Goal: Task Accomplishment & Management: Manage account settings

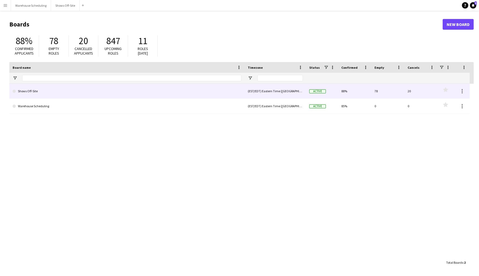
click at [56, 93] on link "Shows Off-Site" at bounding box center [127, 91] width 229 height 15
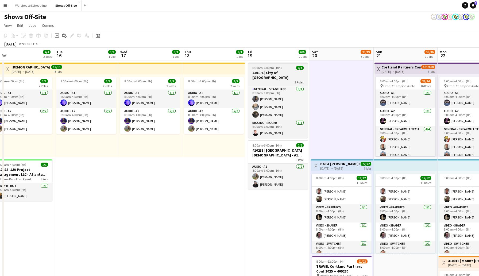
click at [256, 68] on span "8:00am-6:00pm (10h)" at bounding box center [266, 68] width 29 height 4
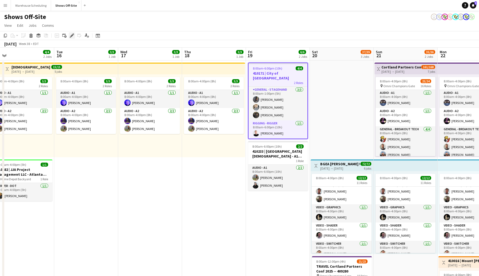
click at [72, 34] on icon at bounding box center [71, 35] width 3 height 3
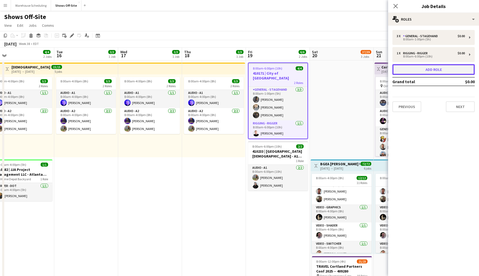
click at [435, 68] on button "Add role" at bounding box center [434, 69] width 82 height 11
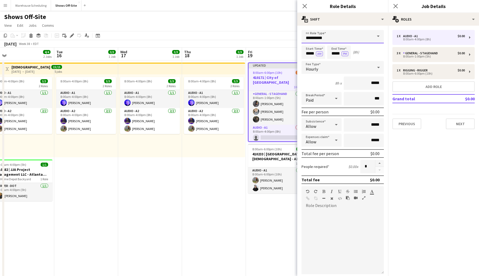
click at [343, 39] on input "**********" at bounding box center [343, 36] width 82 height 13
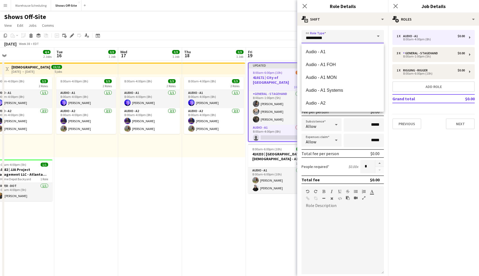
drag, startPoint x: 343, startPoint y: 39, endPoint x: 291, endPoint y: 32, distance: 52.3
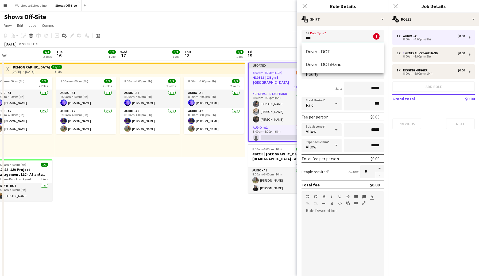
click at [304, 5] on div "Close pop-in" at bounding box center [304, 6] width 15 height 12
click at [395, 4] on div "Close pop-in" at bounding box center [395, 6] width 15 height 12
click at [306, 6] on div "Close pop-in" at bounding box center [304, 6] width 15 height 12
click at [281, 13] on div "Shows Off-Site user user" at bounding box center [239, 16] width 479 height 10
click at [275, 35] on app-toolbar "Copy Paste Paste Command V Paste with crew Command Shift V Paste linked Job [GE…" at bounding box center [239, 35] width 479 height 9
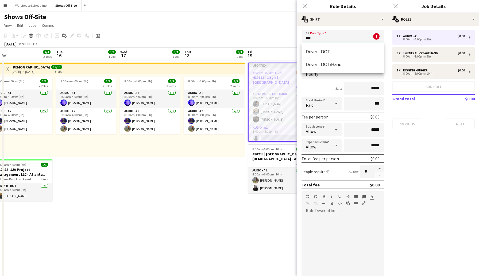
click at [319, 38] on input "***" at bounding box center [343, 36] width 82 height 13
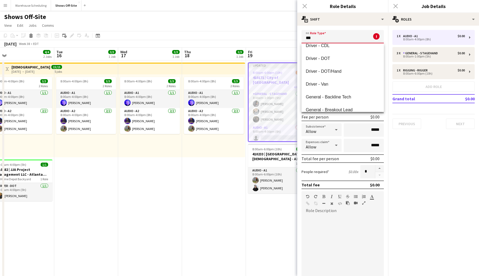
scroll to position [70, 0]
click at [328, 58] on span "Driver - DOT" at bounding box center [343, 59] width 74 height 5
type input "**********"
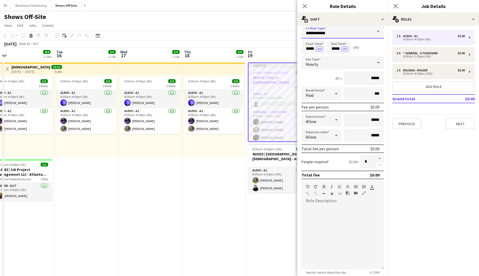
scroll to position [6, 0]
click at [302, 5] on icon "Close pop-in" at bounding box center [304, 5] width 5 height 5
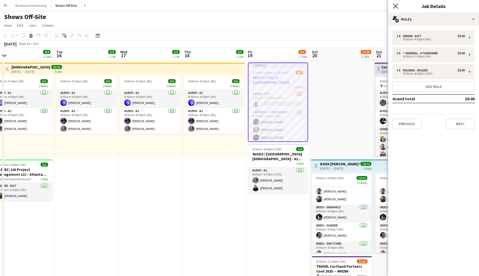
click at [398, 6] on icon "Close pop-in" at bounding box center [395, 5] width 5 height 5
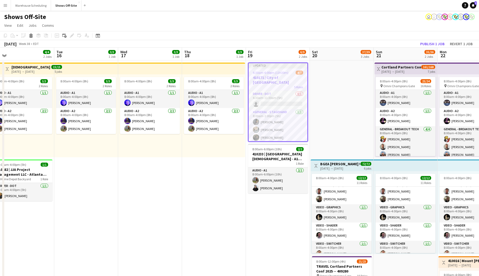
click at [332, 31] on app-toolbar "Copy Paste Paste Command V Paste with crew Command Shift V Paste linked Job [GE…" at bounding box center [239, 35] width 479 height 9
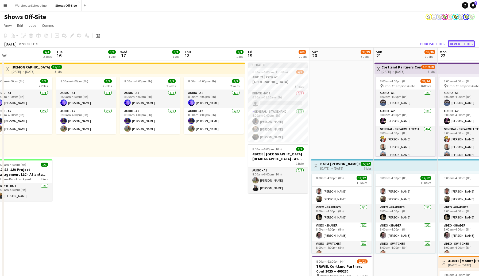
click at [456, 43] on button "Revert 1 job" at bounding box center [461, 43] width 27 height 7
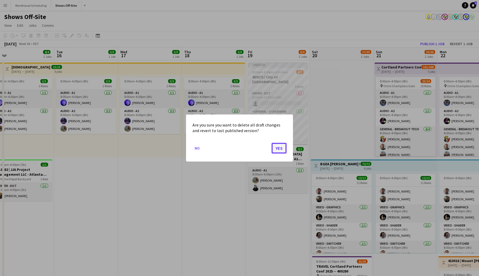
click at [282, 147] on button "Yes" at bounding box center [279, 148] width 15 height 11
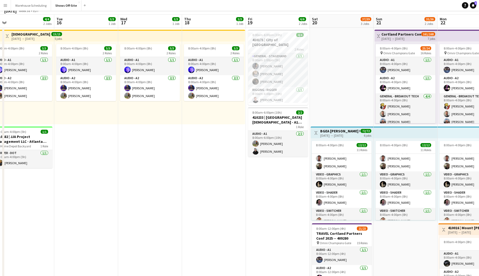
scroll to position [0, 0]
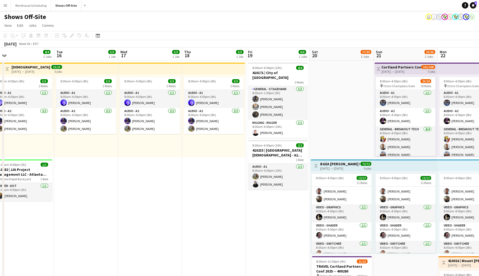
click at [284, 53] on app-board-header-date "Fri 19 6/6 2 Jobs" at bounding box center [278, 54] width 64 height 13
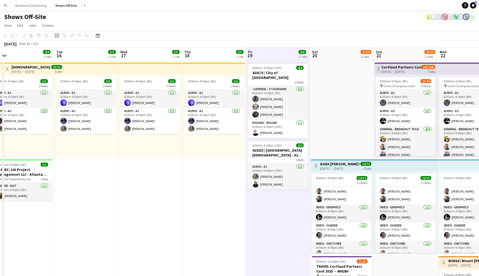
click at [284, 53] on app-board-header-date "Fri 19 6/6 2 Jobs" at bounding box center [278, 54] width 64 height 13
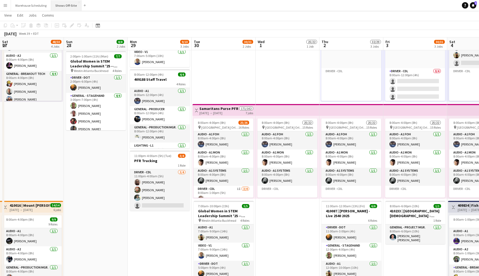
scroll to position [97, 0]
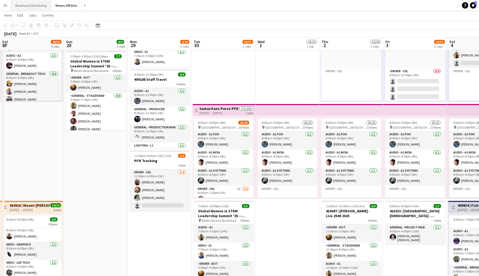
click at [38, 3] on button "Warehouse Scheduling Close" at bounding box center [31, 5] width 40 height 10
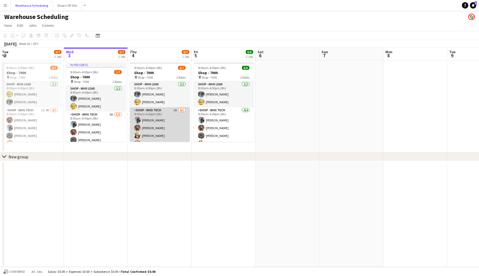
scroll to position [15, 0]
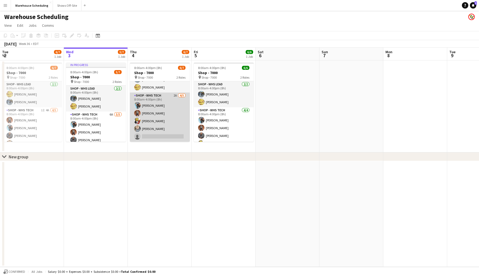
click at [161, 136] on app-card-role "Shop - WHS Tech 2A [DATE] 8:00am-4:00pm (8h) [PERSON_NAME] [PERSON_NAME] [PERSO…" at bounding box center [160, 117] width 60 height 49
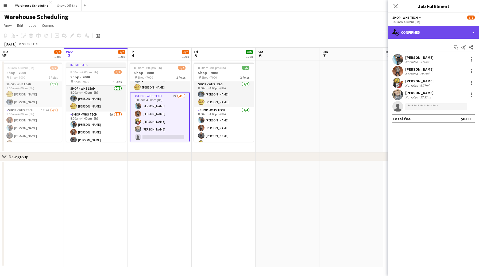
click at [416, 32] on div "single-neutral-actions-check-2 Confirmed" at bounding box center [433, 32] width 91 height 13
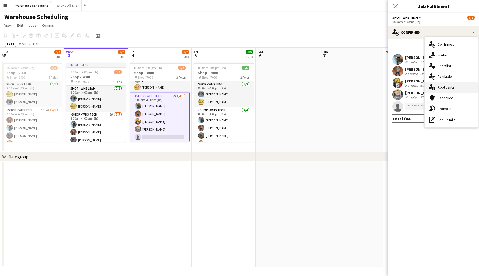
click at [452, 89] on span "Applicants" at bounding box center [446, 87] width 17 height 5
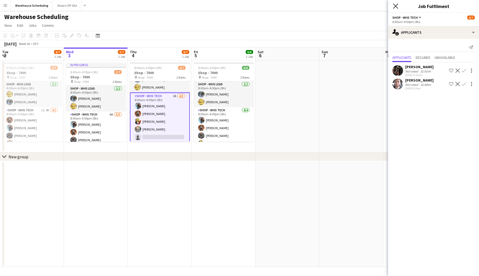
click at [395, 6] on icon at bounding box center [395, 5] width 5 height 5
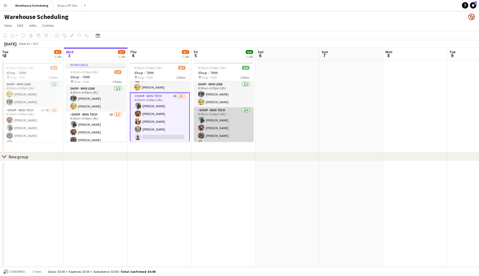
scroll to position [7, 0]
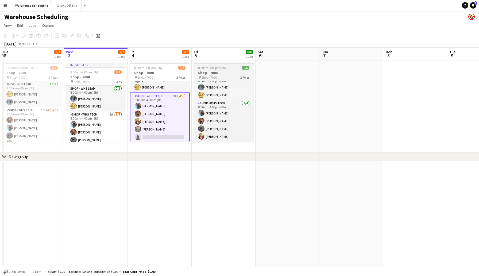
click at [221, 72] on h3 "Shop - 7000" at bounding box center [224, 72] width 60 height 5
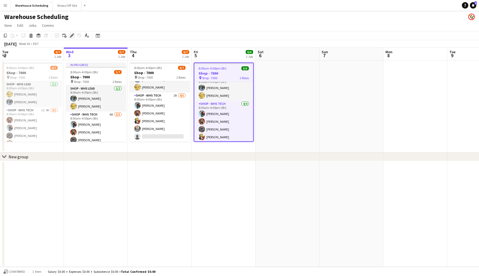
click at [73, 36] on icon "Edit" at bounding box center [72, 35] width 4 height 4
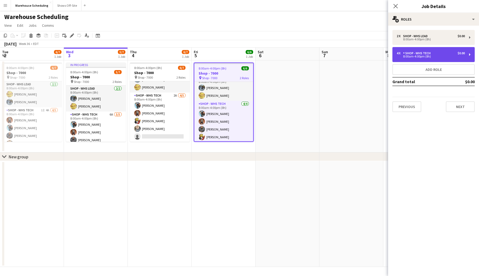
click at [418, 52] on div "Shop - WHS Tech" at bounding box center [418, 53] width 30 height 4
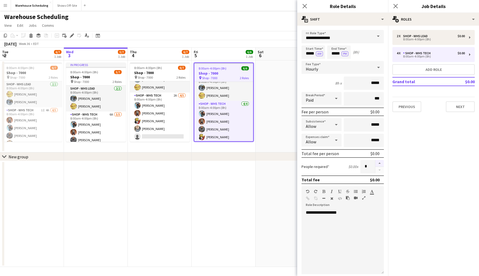
click at [379, 164] on button "button" at bounding box center [379, 163] width 9 height 7
type input "*"
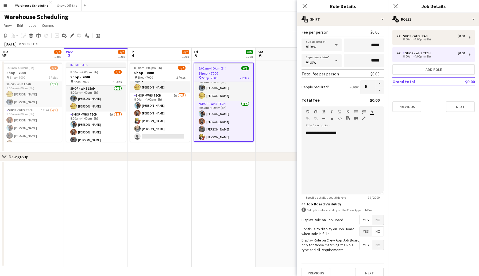
scroll to position [86, 0]
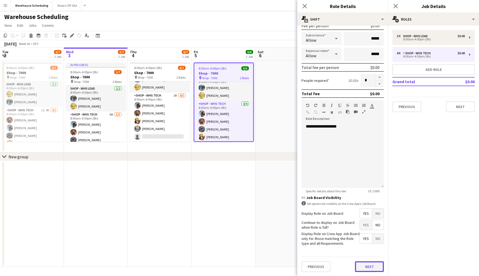
click at [364, 264] on button "Next" at bounding box center [369, 266] width 29 height 11
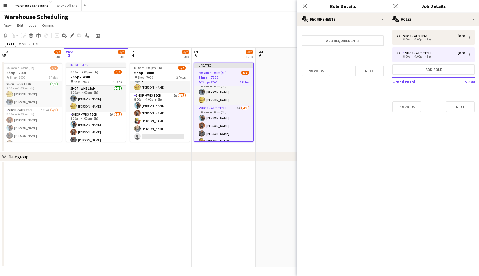
scroll to position [0, 0]
click at [457, 109] on button "Next" at bounding box center [460, 106] width 29 height 11
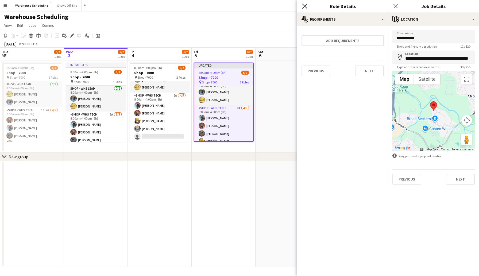
click at [303, 6] on icon "Close pop-in" at bounding box center [304, 5] width 5 height 5
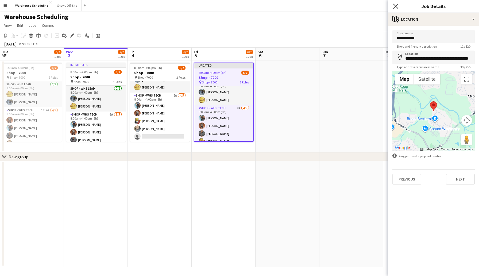
click at [393, 7] on icon "Close pop-in" at bounding box center [395, 5] width 5 height 5
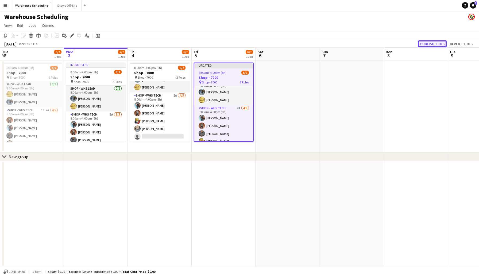
click at [424, 46] on button "Publish 1 job" at bounding box center [432, 43] width 29 height 7
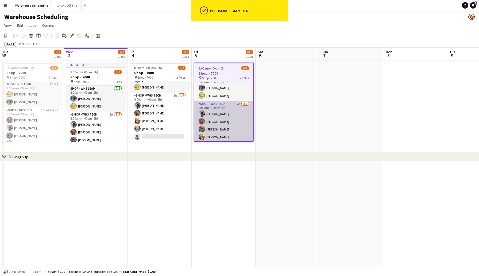
scroll to position [16, 0]
click at [217, 136] on app-card-role "Shop - WHS Tech 2A [DATE] 8:00am-4:00pm (8h) [PERSON_NAME] [PERSON_NAME] [PERSO…" at bounding box center [223, 116] width 59 height 49
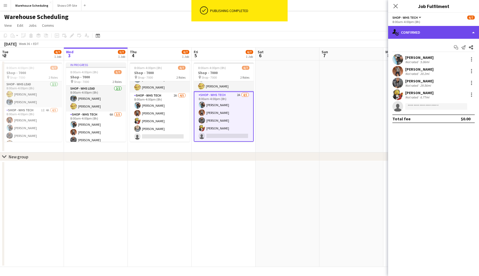
click at [425, 31] on div "single-neutral-actions-check-2 Confirmed" at bounding box center [433, 32] width 91 height 13
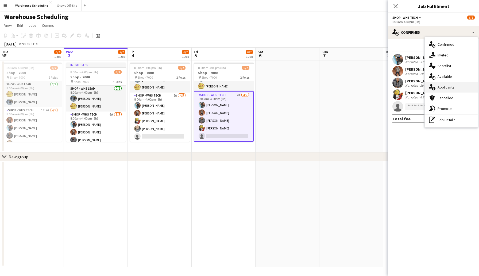
click at [445, 86] on span "Applicants" at bounding box center [446, 87] width 17 height 5
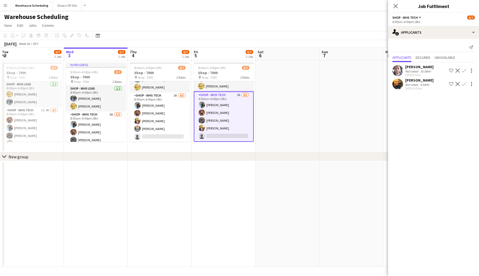
click at [464, 84] on app-icon "Confirm" at bounding box center [464, 84] width 4 height 4
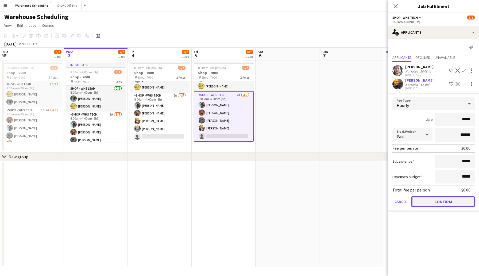
click at [447, 202] on button "Confirm" at bounding box center [442, 201] width 63 height 11
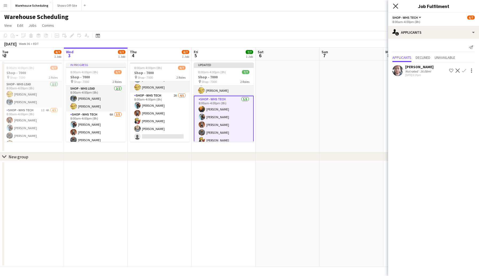
click at [396, 6] on icon at bounding box center [395, 5] width 5 height 5
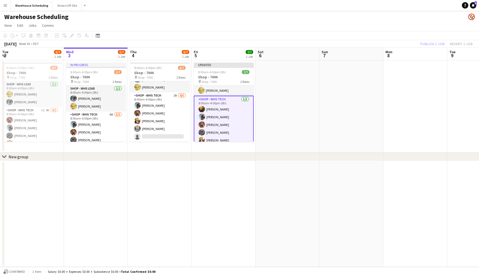
click at [367, 29] on app-page-menu "View Day view expanded Day view collapsed Month view Date picker Jump to [DATE]…" at bounding box center [239, 26] width 479 height 10
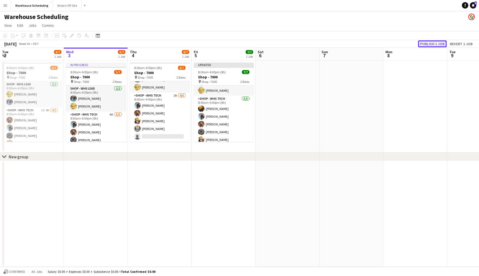
click at [436, 41] on button "Publish 1 job" at bounding box center [432, 43] width 29 height 7
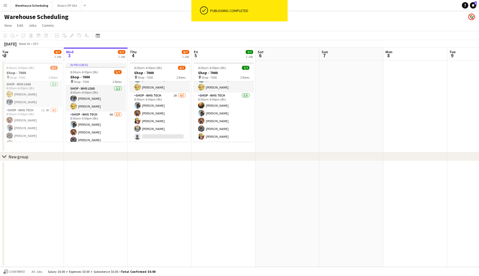
scroll to position [15, 0]
